Goal: Find specific page/section: Find specific page/section

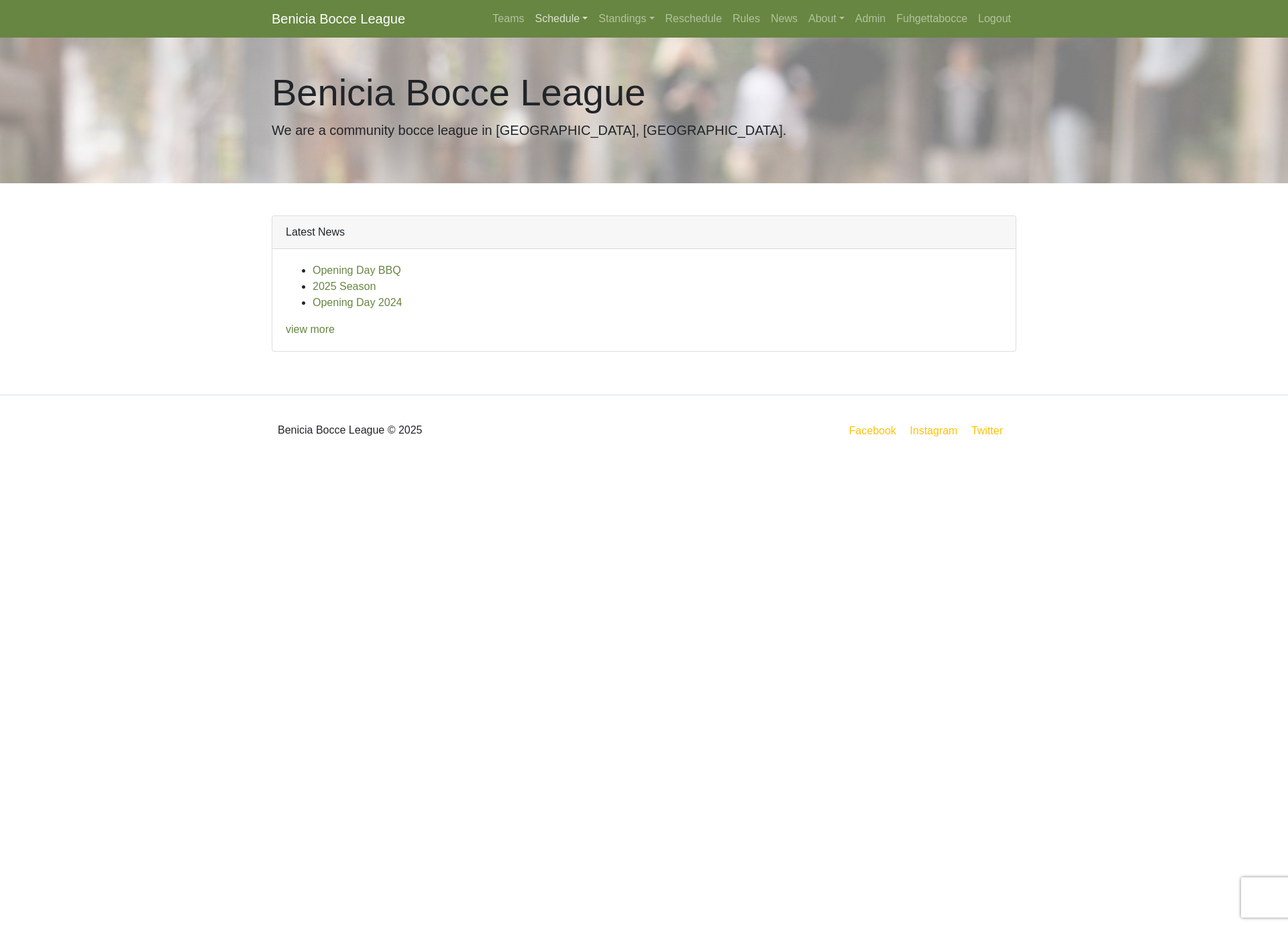
click at [546, 22] on link "Schedule" at bounding box center [561, 19] width 64 height 27
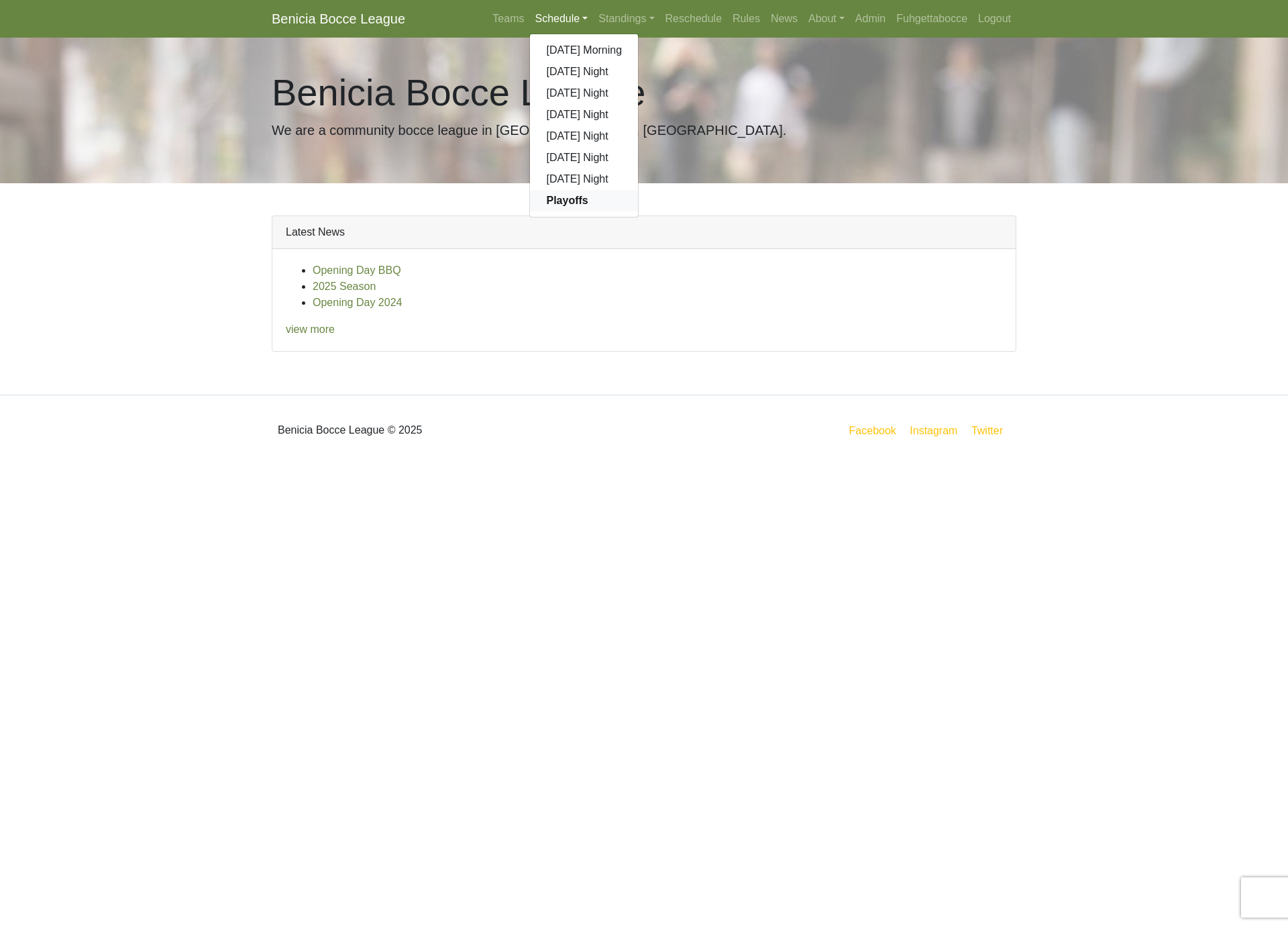
click at [577, 203] on link "Playoffs" at bounding box center [584, 200] width 108 height 22
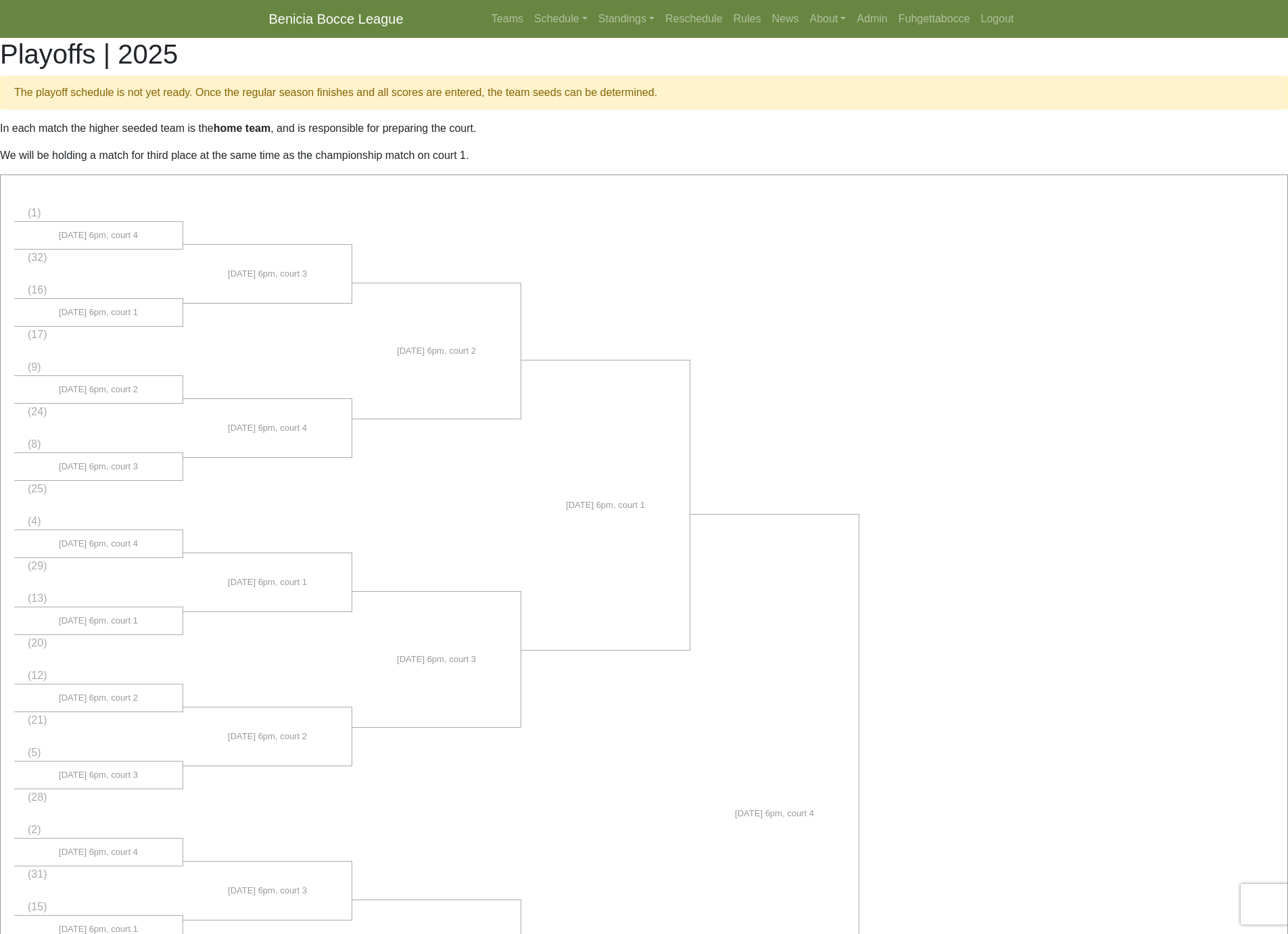
click at [366, 27] on link "Benicia Bocce League" at bounding box center [336, 19] width 134 height 27
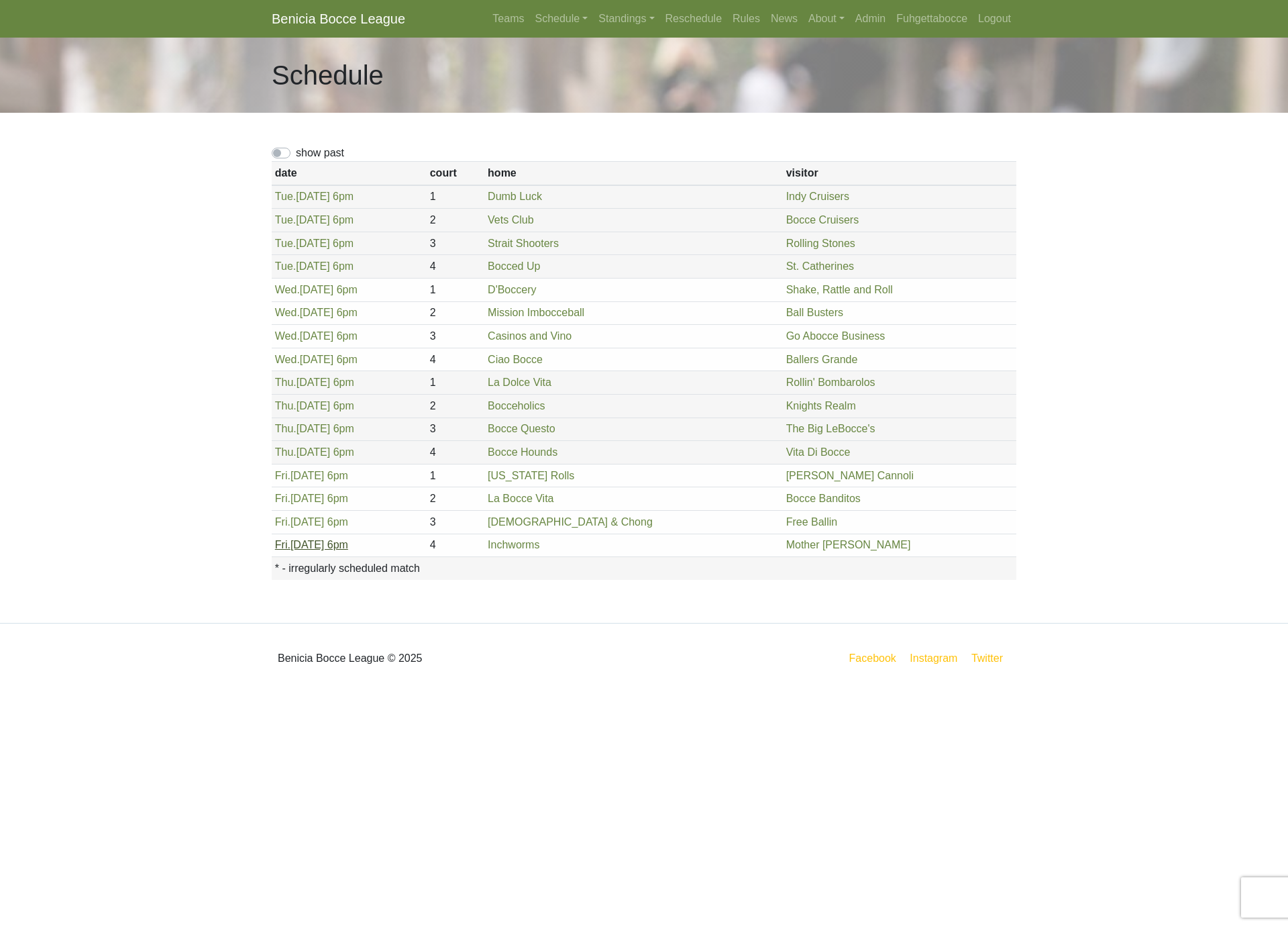
click at [292, 547] on link "[DATE] 6pm" at bounding box center [311, 544] width 73 height 11
click at [1207, 451] on body "Benicia Bocce League Teams Schedule [DATE] Morning [DATE] Night [DATE] Night [D…" at bounding box center [644, 346] width 1288 height 694
click at [1189, 530] on body "Benicia Bocce League Teams Schedule [DATE] Morning [DATE] Night [DATE] Night [D…" at bounding box center [644, 346] width 1288 height 694
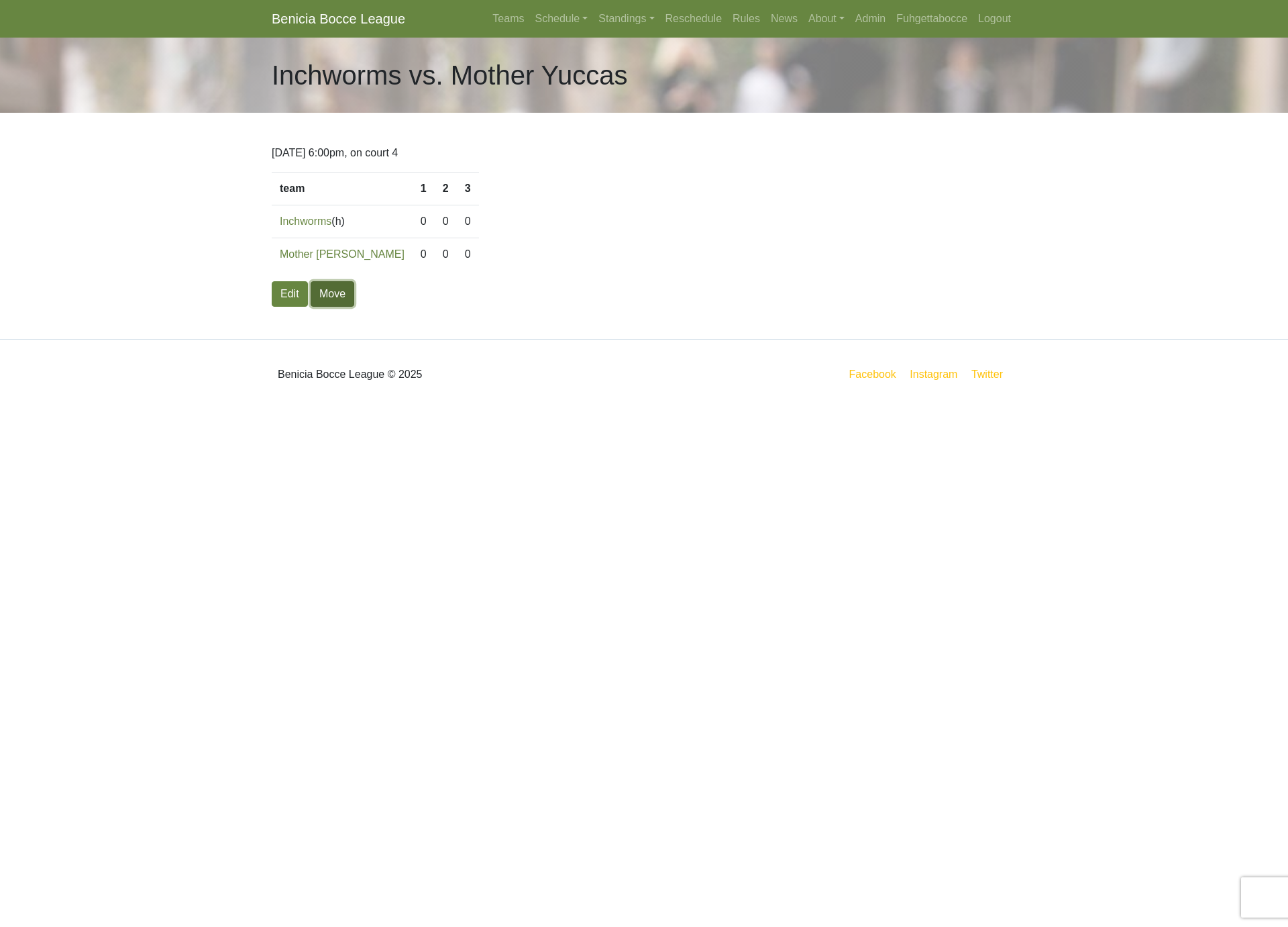
click at [330, 294] on link "Move" at bounding box center [333, 294] width 44 height 26
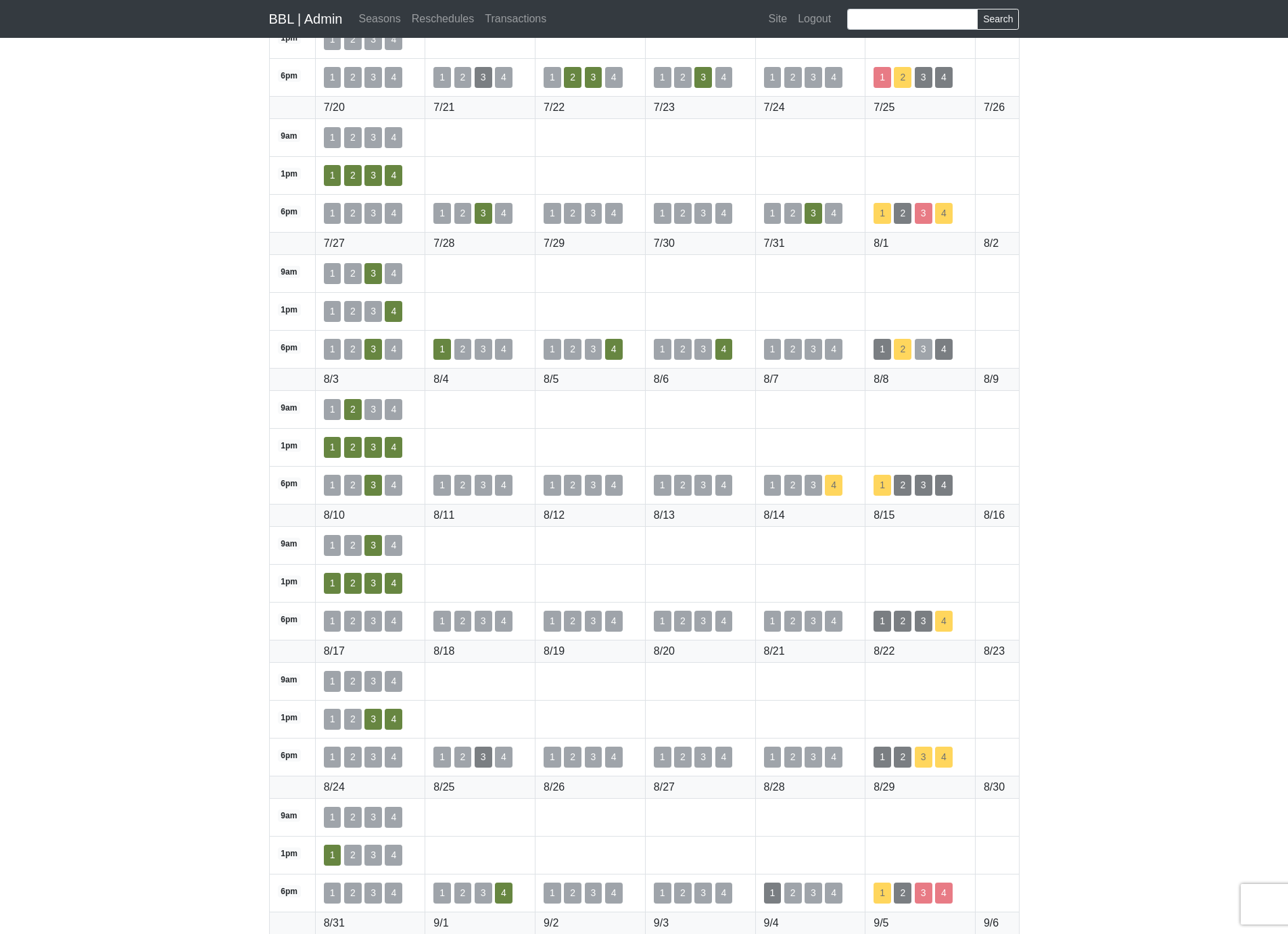
scroll to position [1938, 0]
